Goal: Task Accomplishment & Management: Manage account settings

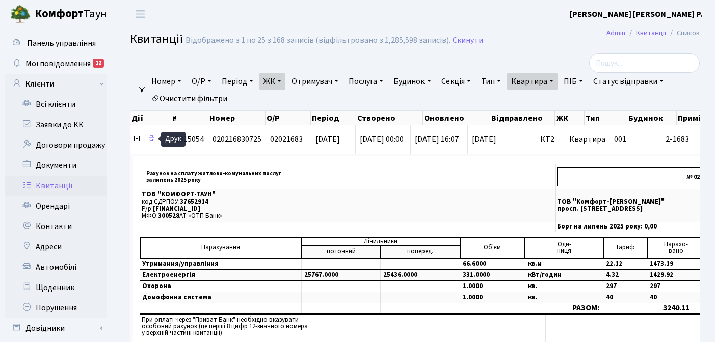
select select "25"
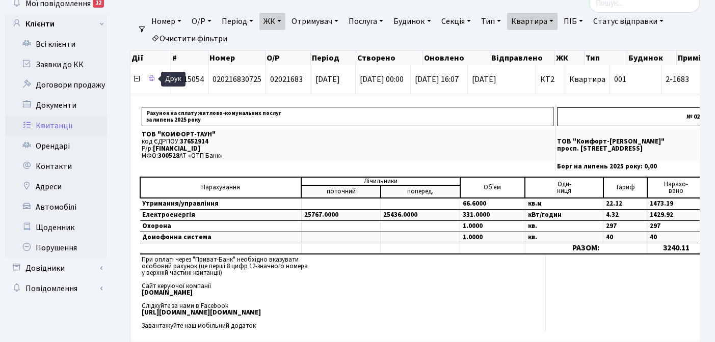
scroll to position [60, 0]
click at [137, 80] on icon at bounding box center [137, 79] width 8 height 8
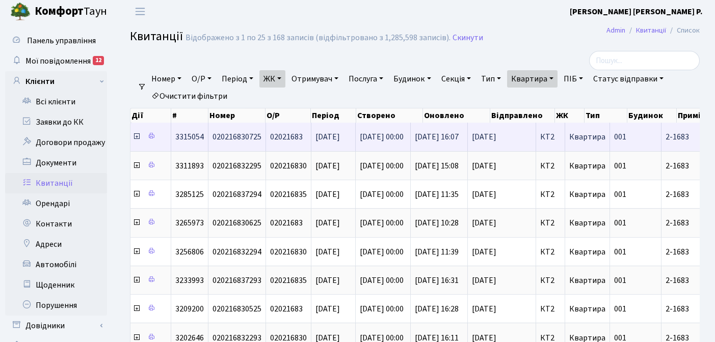
scroll to position [0, 0]
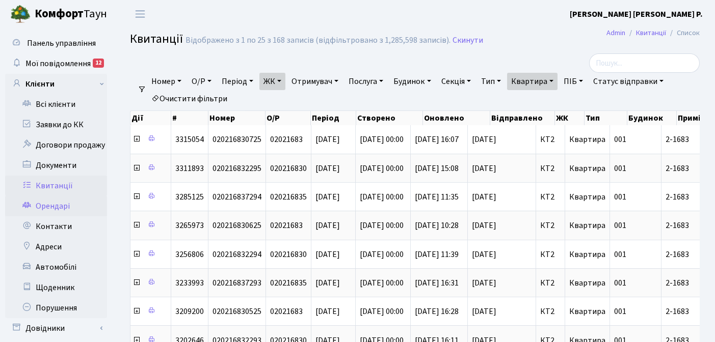
click at [49, 208] on link "Орендарі" at bounding box center [56, 206] width 102 height 20
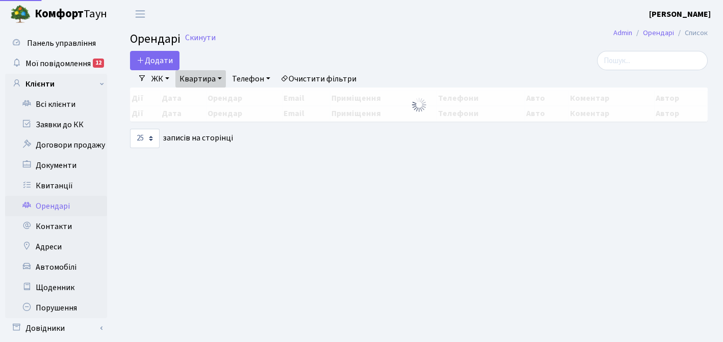
select select "25"
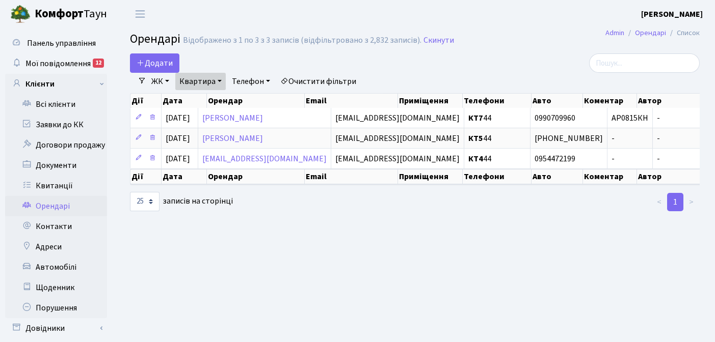
click at [222, 80] on link "Квартира" at bounding box center [200, 81] width 50 height 17
click at [208, 100] on input "44" at bounding box center [206, 101] width 60 height 19
type input "4"
type input "75"
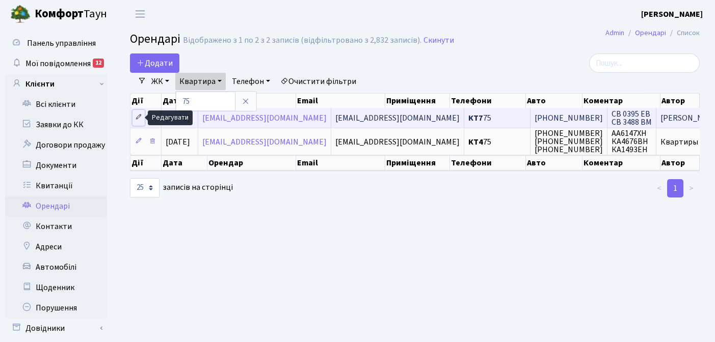
click at [138, 118] on icon at bounding box center [138, 117] width 7 height 7
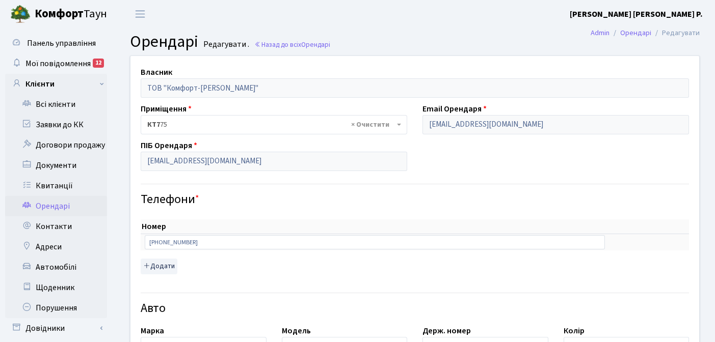
select select "790"
select select "2004"
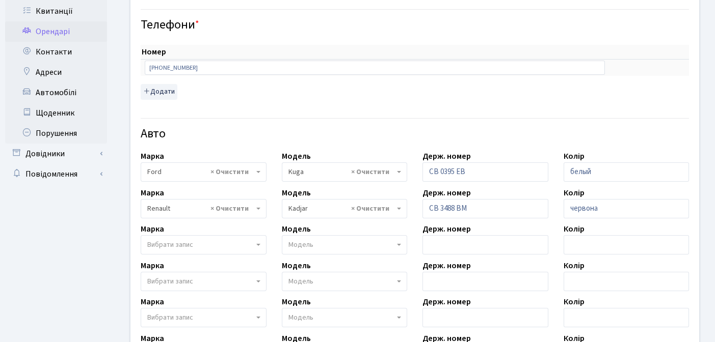
scroll to position [257, 0]
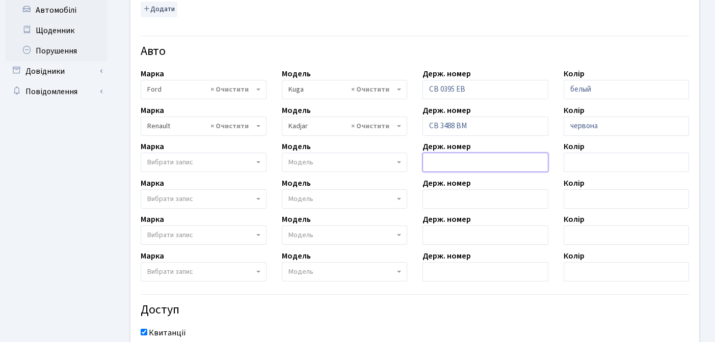
click at [453, 164] on input "text" at bounding box center [485, 162] width 126 height 19
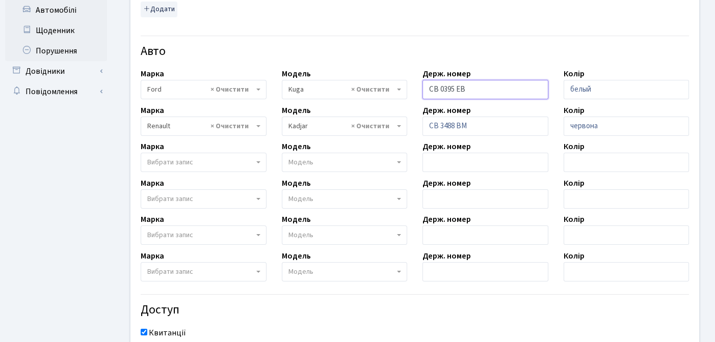
drag, startPoint x: 477, startPoint y: 89, endPoint x: 420, endPoint y: 95, distance: 56.9
click at [420, 95] on div "Держ. номер СВ 0395 ЕВ" at bounding box center [485, 84] width 141 height 32
drag, startPoint x: 474, startPoint y: 87, endPoint x: 424, endPoint y: 87, distance: 50.5
click at [424, 87] on input "СВ 0395 ЕВ" at bounding box center [485, 89] width 126 height 19
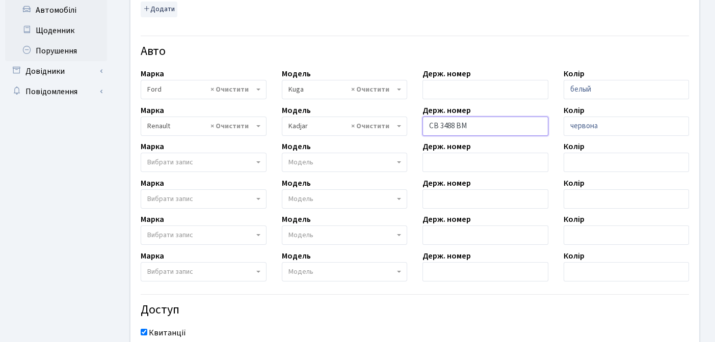
drag, startPoint x: 477, startPoint y: 122, endPoint x: 416, endPoint y: 130, distance: 61.2
click at [416, 130] on div "Держ. номер СВ 3488 ВМ" at bounding box center [485, 120] width 141 height 32
select select
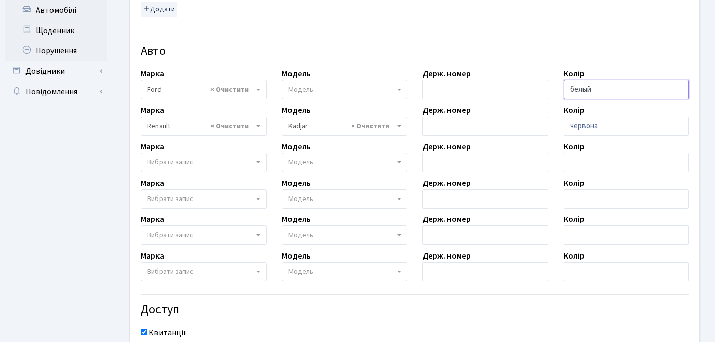
drag, startPoint x: 596, startPoint y: 90, endPoint x: 572, endPoint y: 91, distance: 24.5
click at [572, 91] on input "белый" at bounding box center [627, 89] width 126 height 19
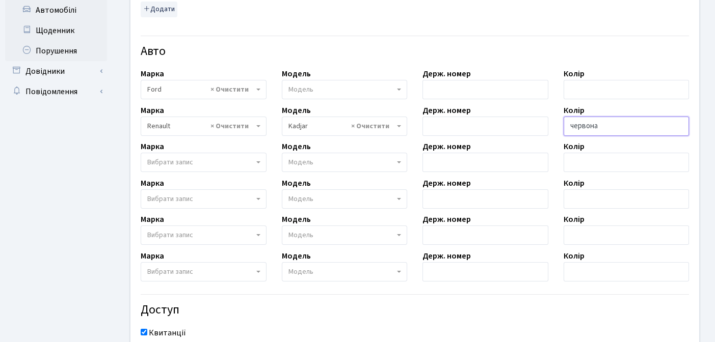
drag, startPoint x: 607, startPoint y: 123, endPoint x: 577, endPoint y: 127, distance: 30.8
click at [577, 127] on input "червона" at bounding box center [627, 126] width 126 height 19
type input "ч"
select select
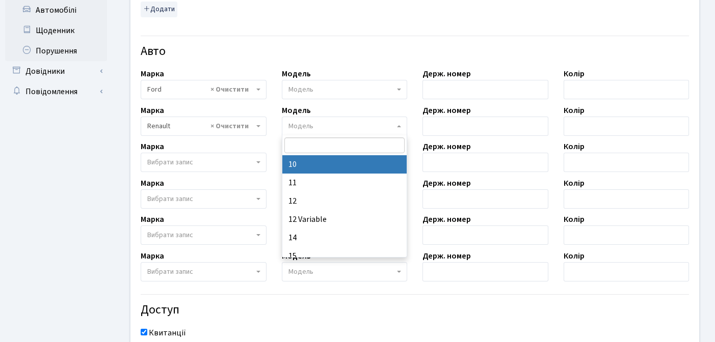
click at [178, 91] on span "× Ford" at bounding box center [200, 90] width 107 height 10
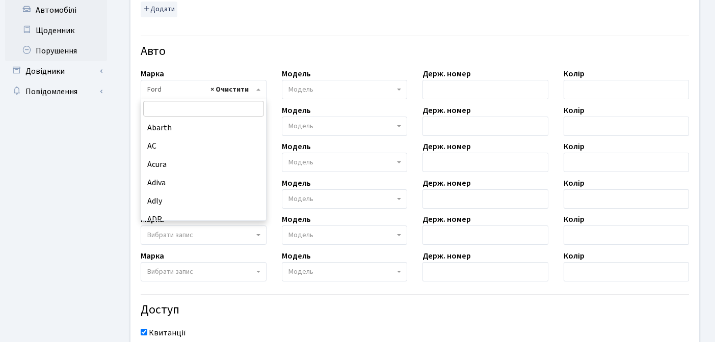
scroll to position [2569, 0]
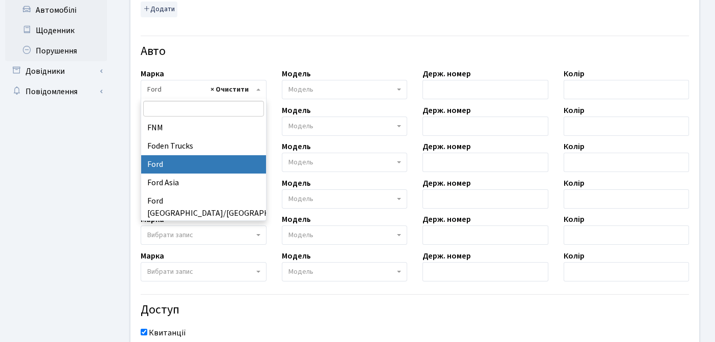
select select
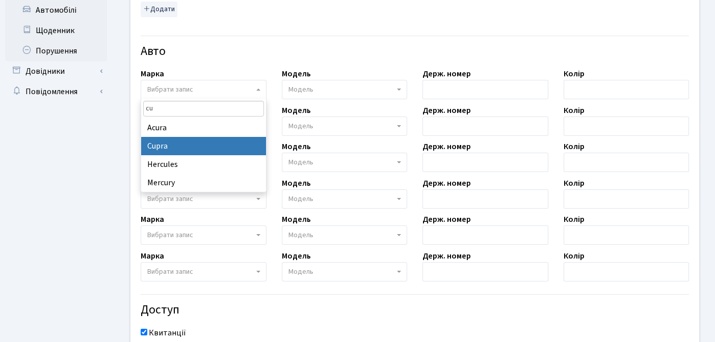
type input "cu"
select select "175"
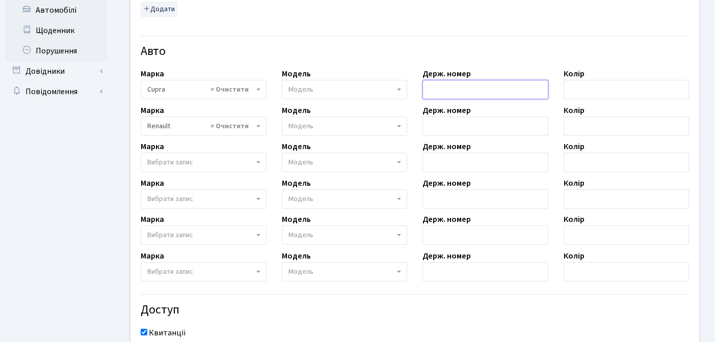
click at [457, 84] on input "text" at bounding box center [485, 89] width 126 height 19
type input "R"
type input "КА5720РК"
select select
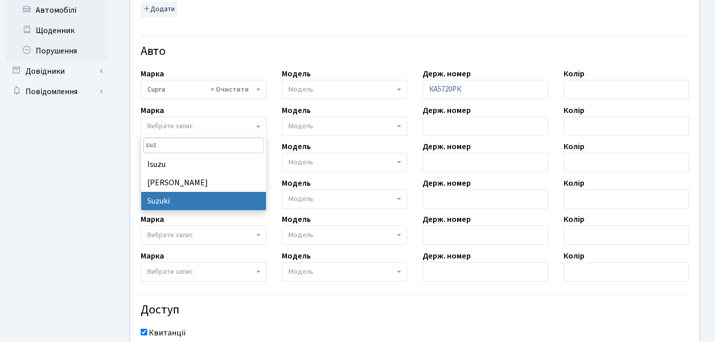
type input "suz"
select select "126"
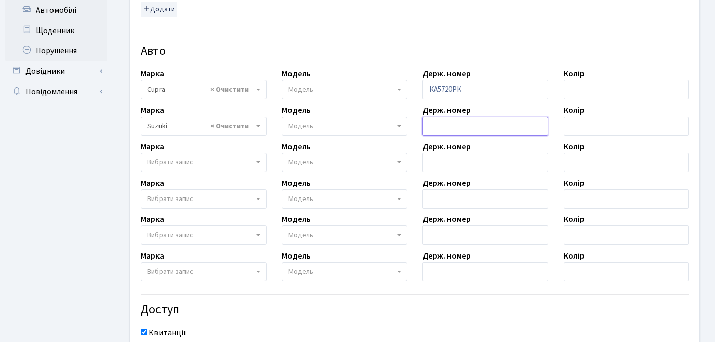
click at [451, 124] on input "text" at bounding box center [485, 126] width 126 height 19
type input "АС2848НТ"
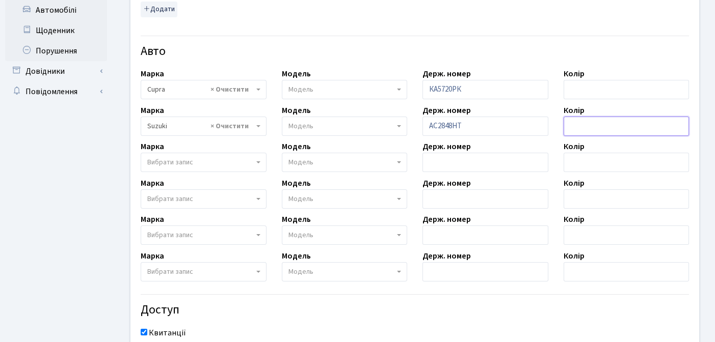
click at [596, 132] on input "text" at bounding box center [627, 126] width 126 height 19
type input "золотий"
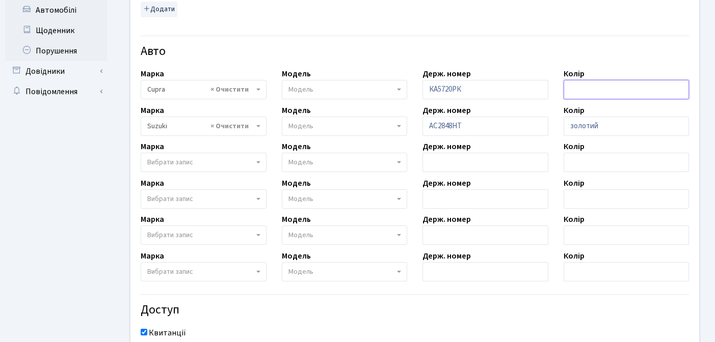
click at [584, 89] on input "text" at bounding box center [627, 89] width 126 height 19
click at [577, 87] on input "сирий" at bounding box center [627, 89] width 126 height 19
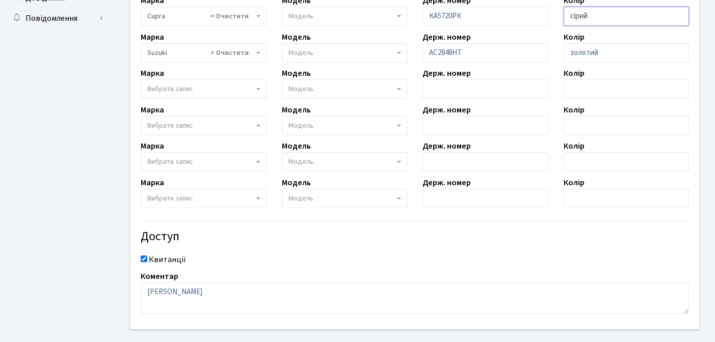
scroll to position [381, 0]
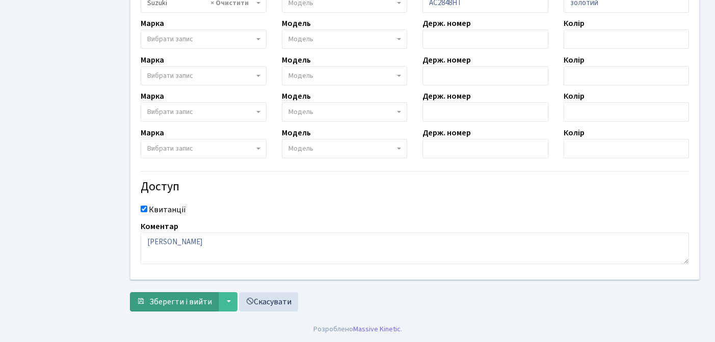
type input "сірий"
click at [175, 305] on span "Зберегти і вийти" at bounding box center [180, 302] width 63 height 11
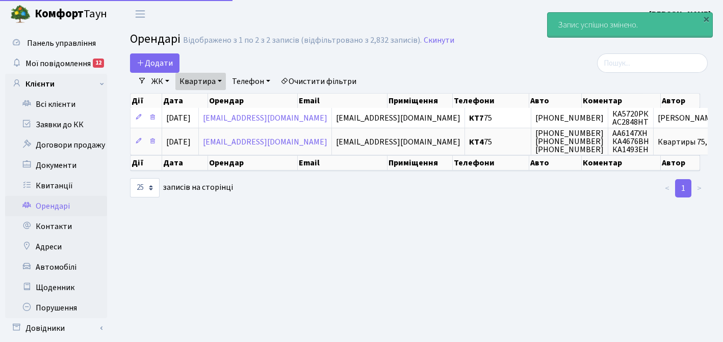
select select "25"
